Goal: Navigation & Orientation: Find specific page/section

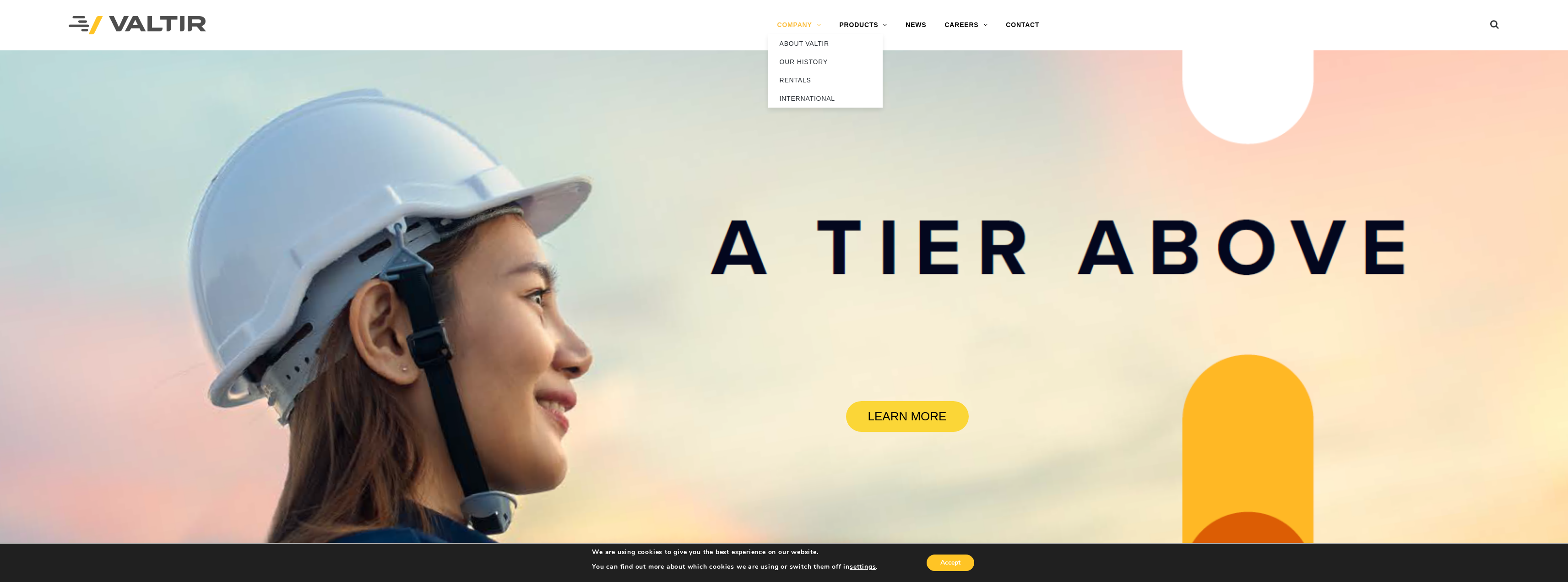
click at [799, 24] on link "COMPANY" at bounding box center [799, 26] width 62 height 18
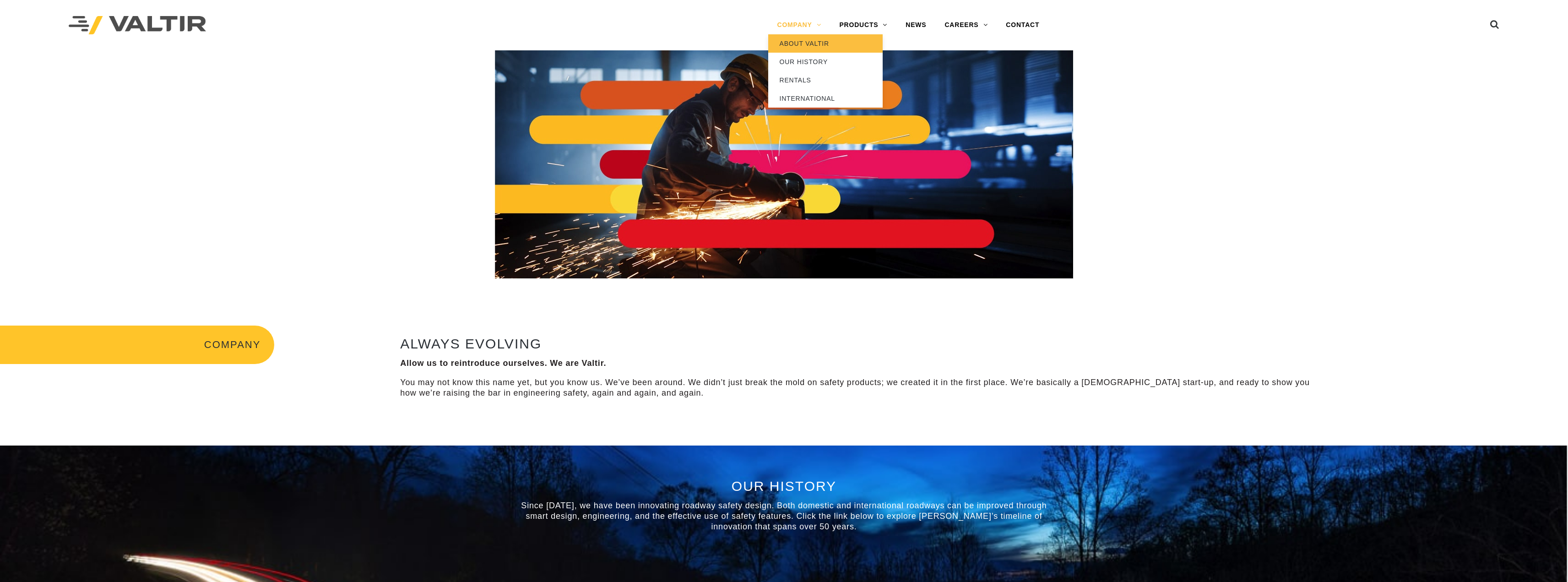
click at [798, 41] on link "ABOUT VALTIR" at bounding box center [826, 44] width 115 height 18
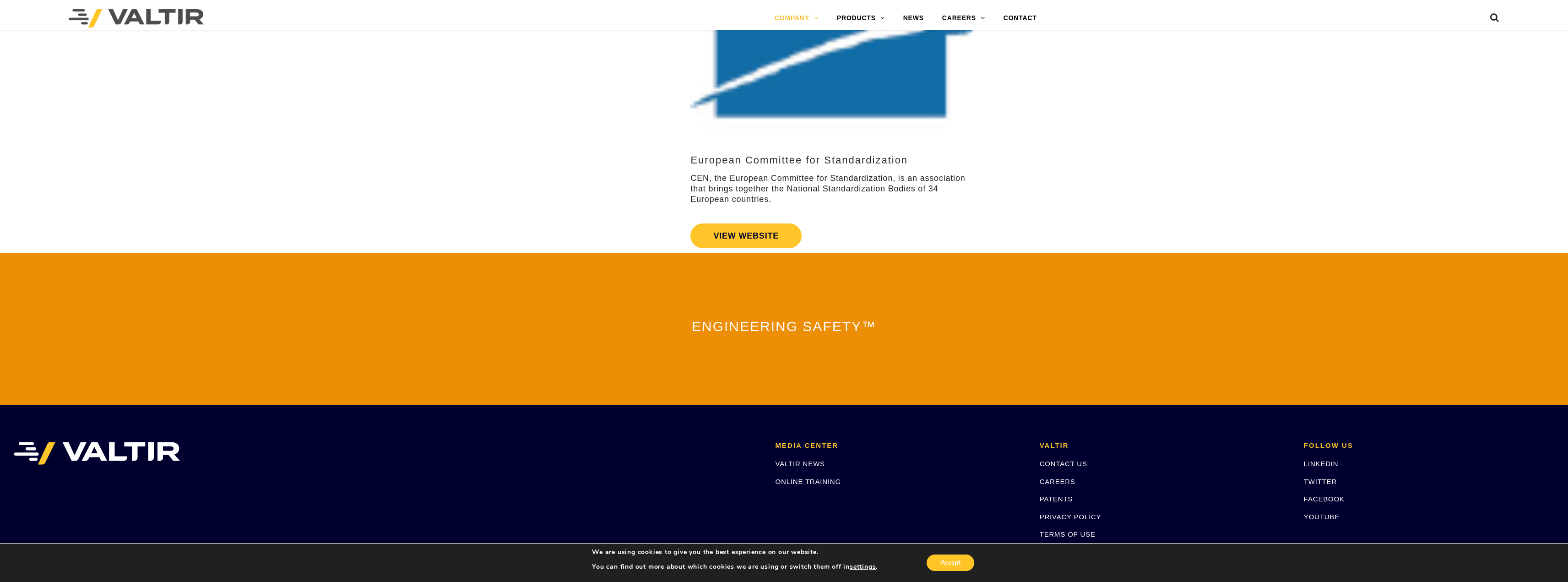
scroll to position [1865, 0]
